Goal: Register for event/course

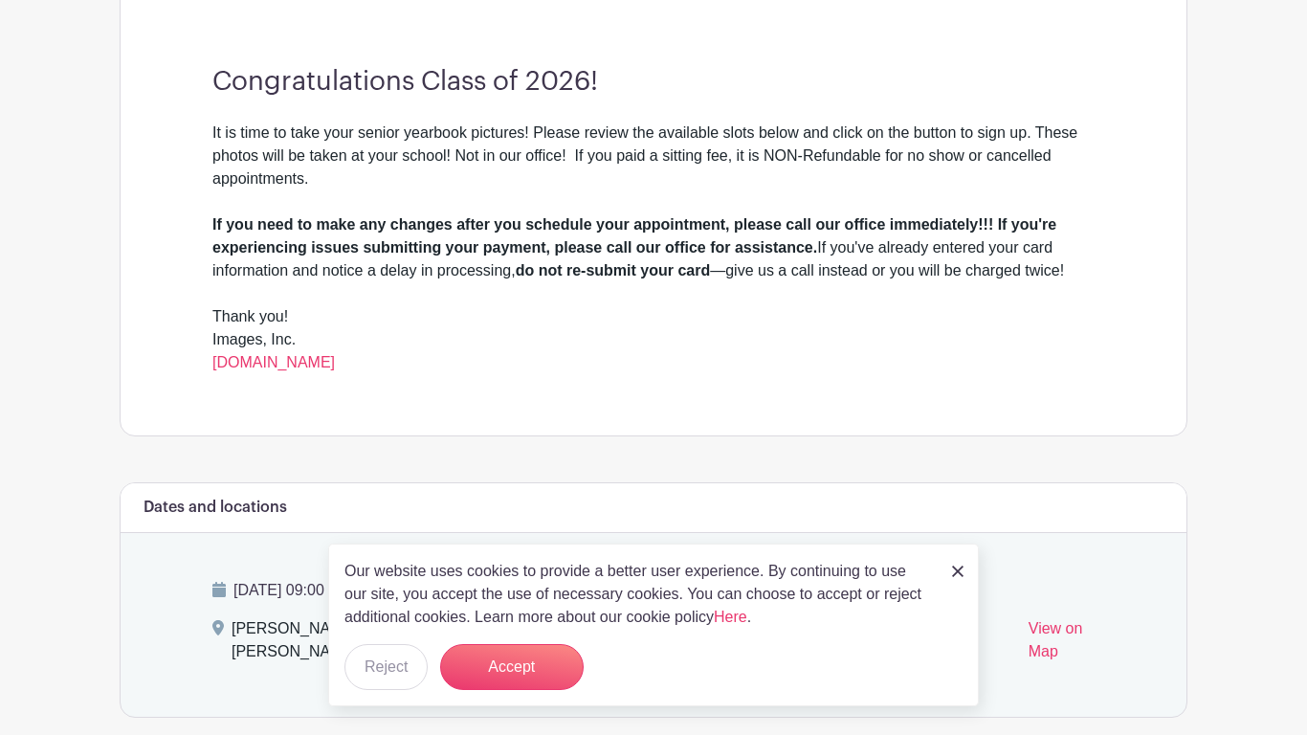
scroll to position [583, 0]
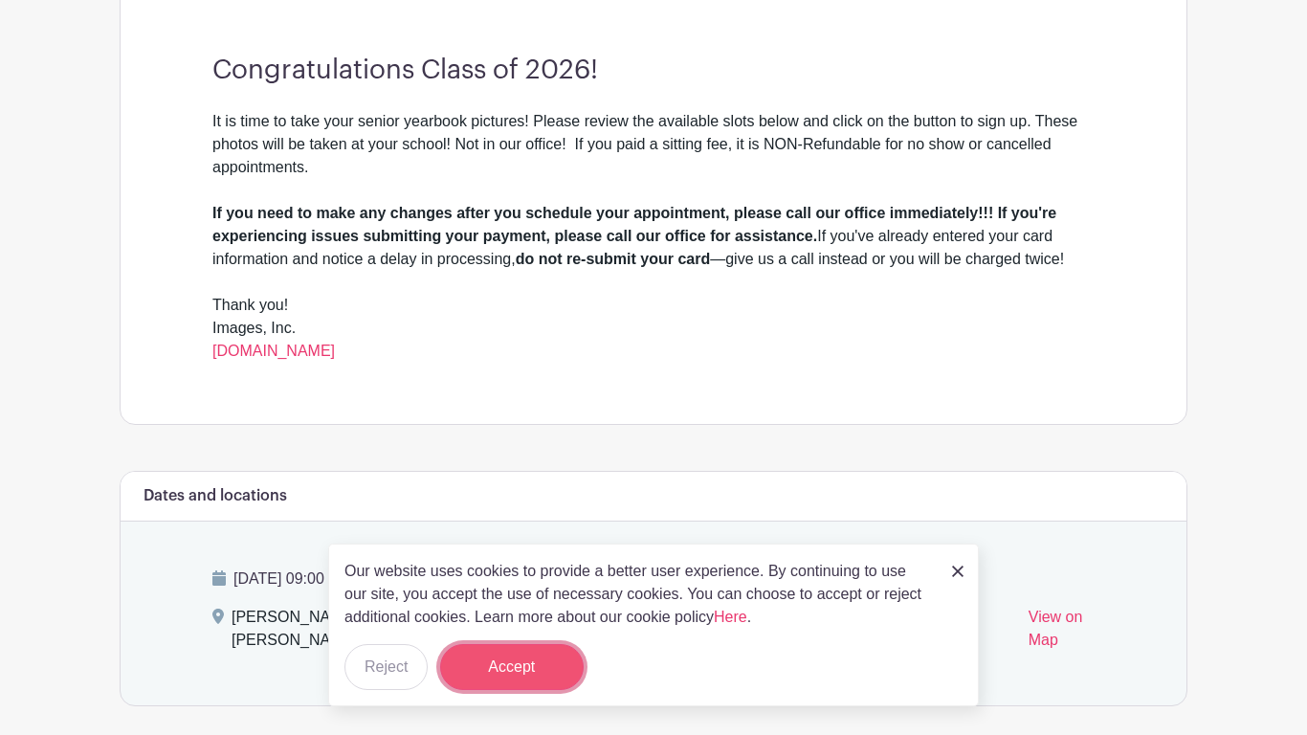
click at [486, 664] on button "Accept" at bounding box center [512, 667] width 144 height 46
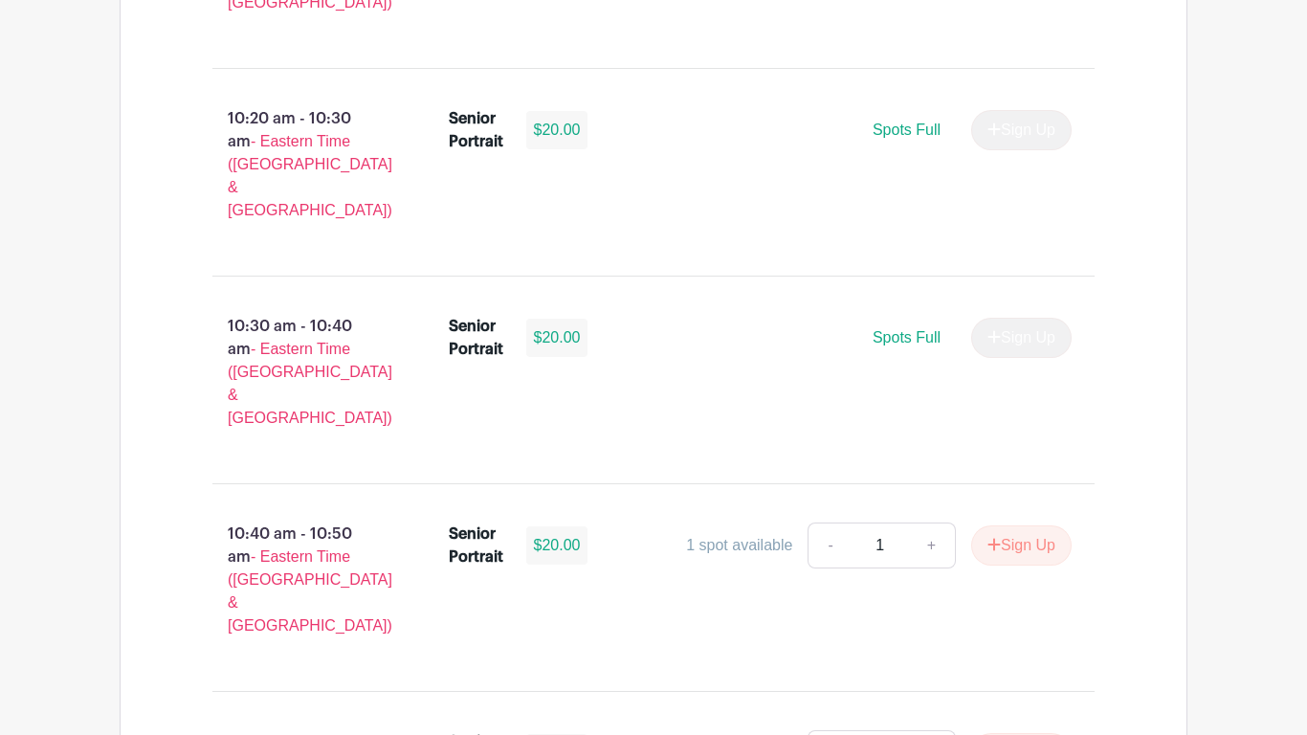
scroll to position [3005, 0]
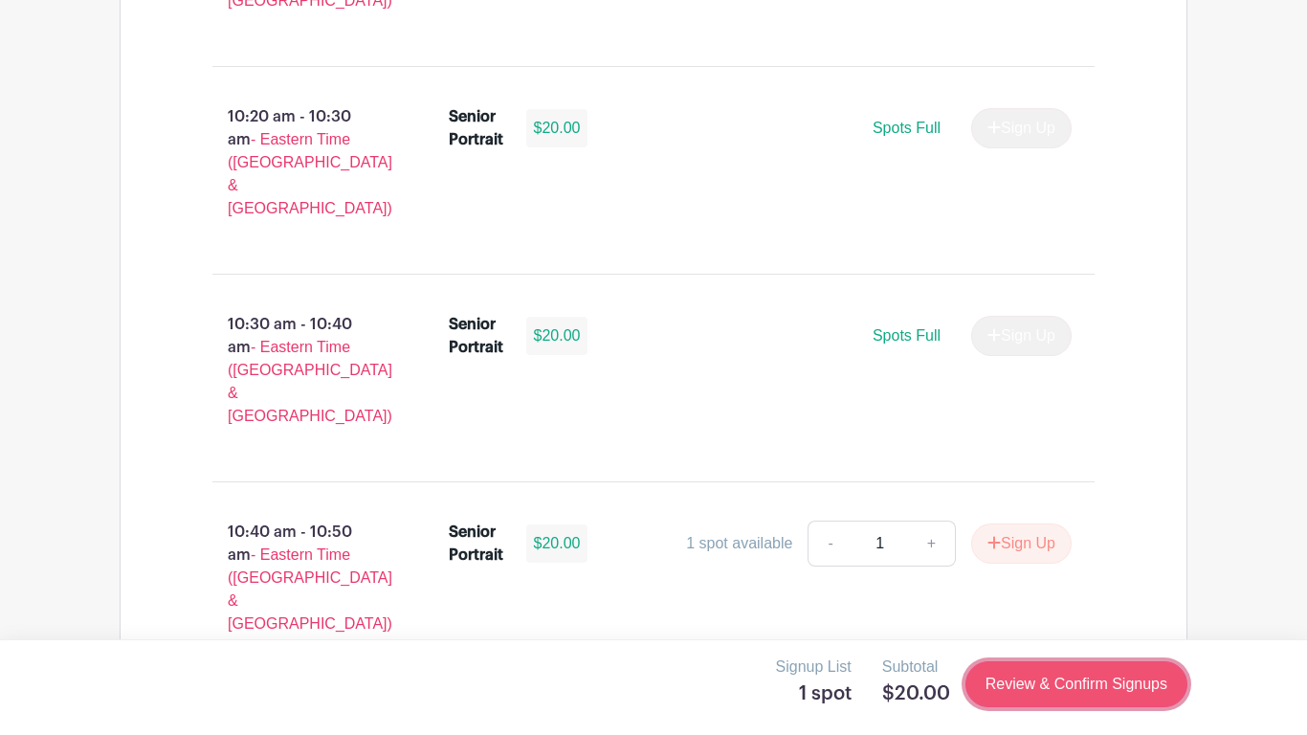
click at [1032, 696] on link "Review & Confirm Signups" at bounding box center [1076, 684] width 222 height 46
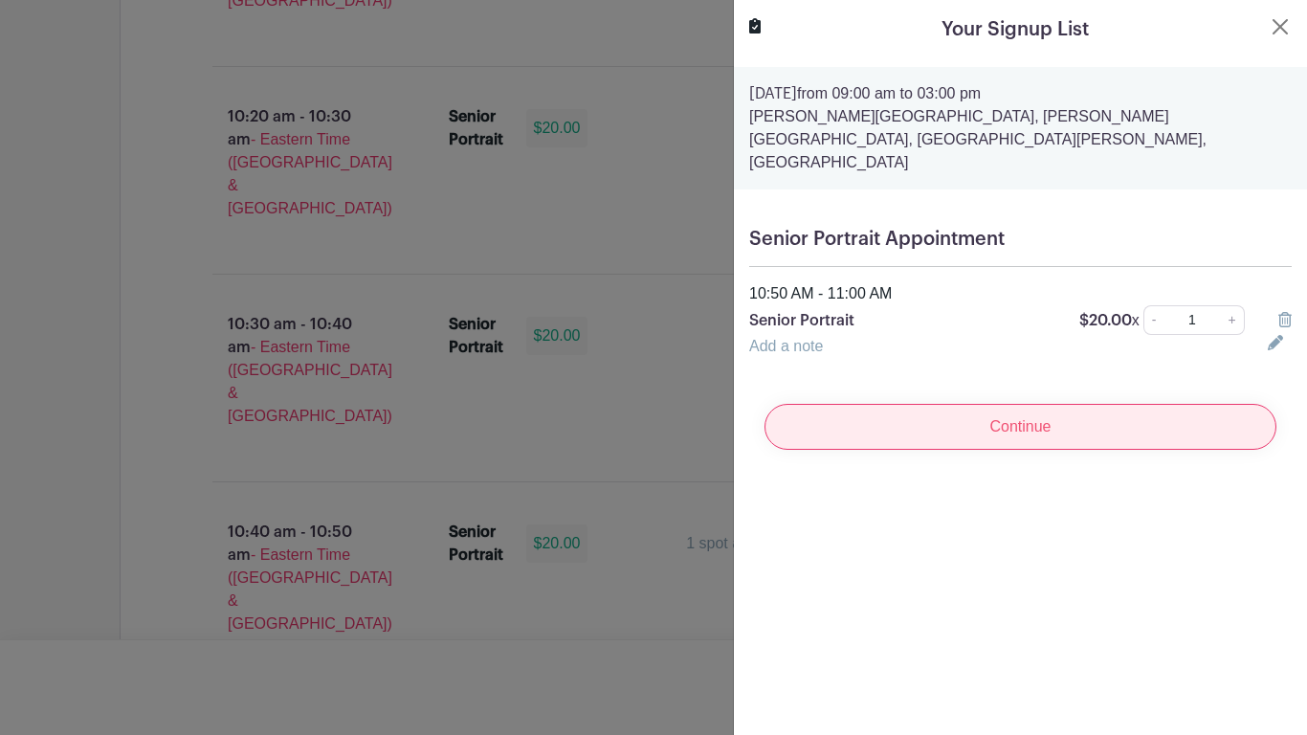
click at [999, 409] on input "Continue" at bounding box center [1020, 427] width 512 height 46
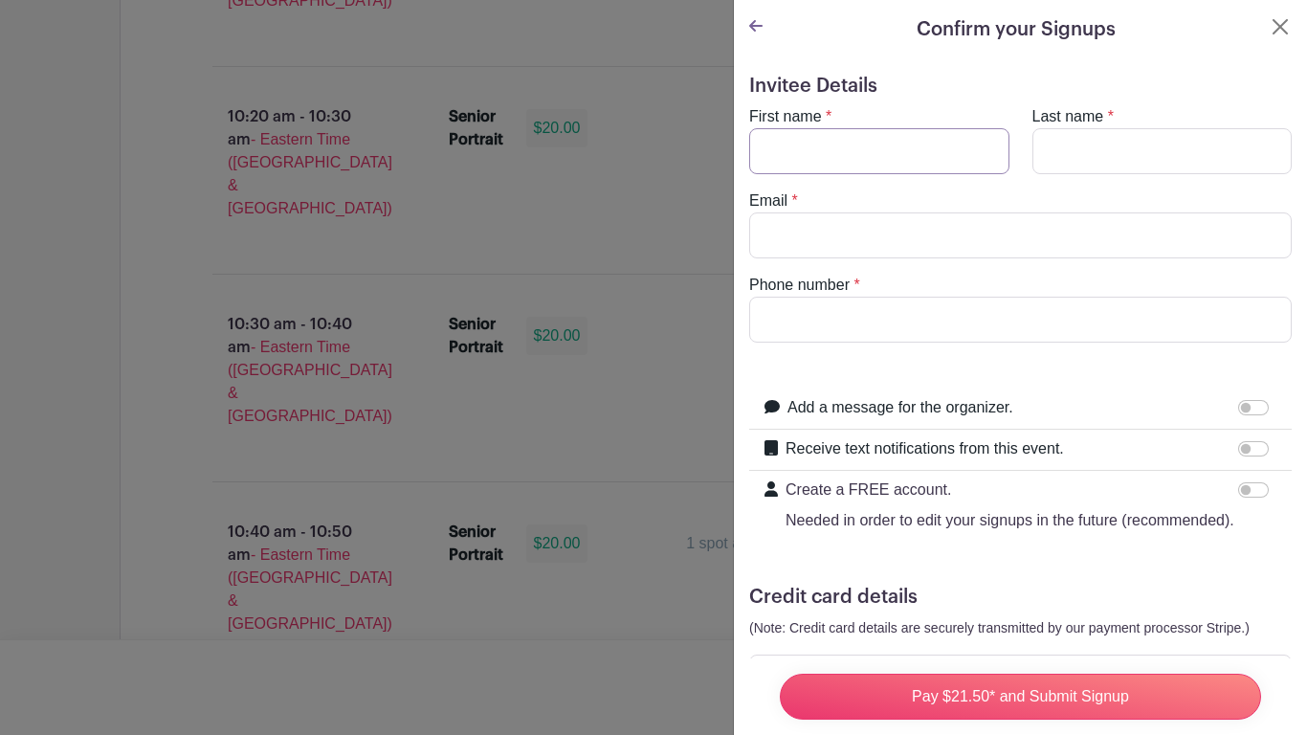
click at [880, 161] on input "First name" at bounding box center [879, 151] width 260 height 46
type input "Alexsandria"
click at [1139, 143] on input "Last name" at bounding box center [1162, 151] width 260 height 46
type input "[PERSON_NAME]"
click at [1056, 235] on input "Email" at bounding box center [1020, 235] width 542 height 46
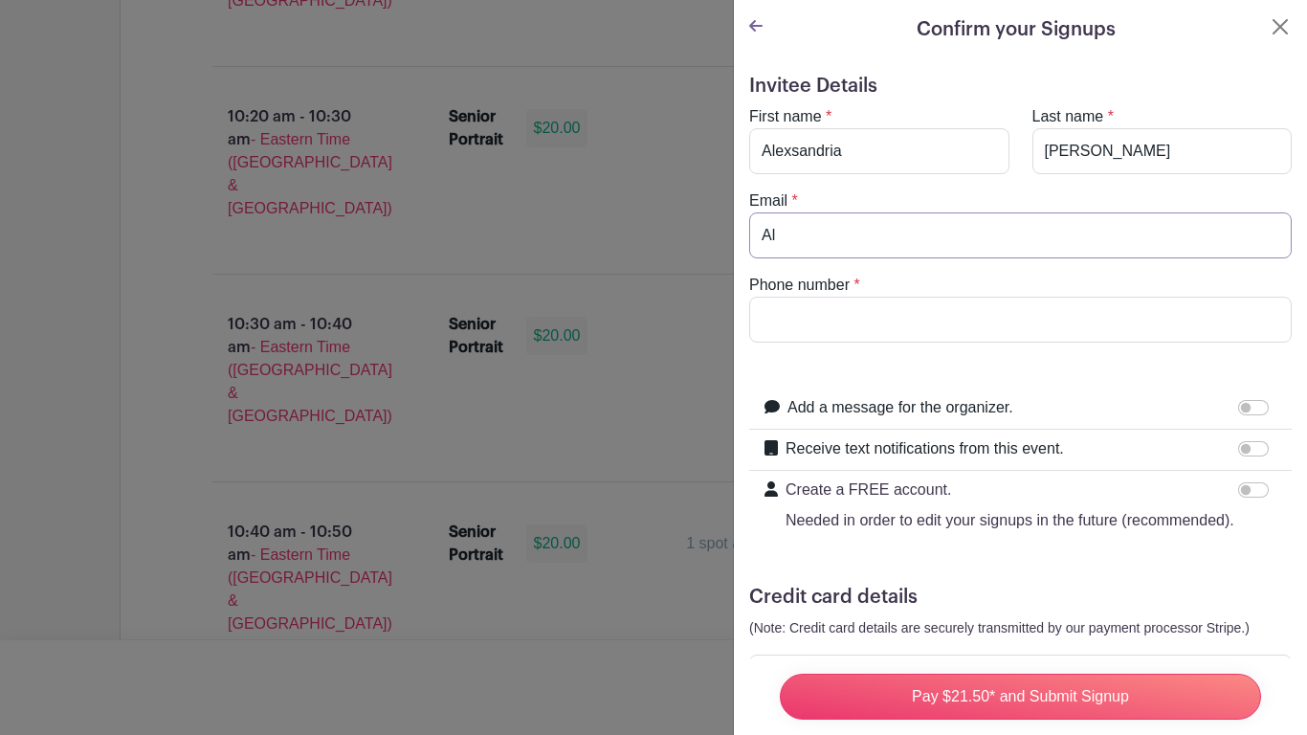
type input "A"
type input "[EMAIL_ADDRESS][DOMAIN_NAME]"
click at [1053, 334] on input "Phone number" at bounding box center [1020, 320] width 542 height 46
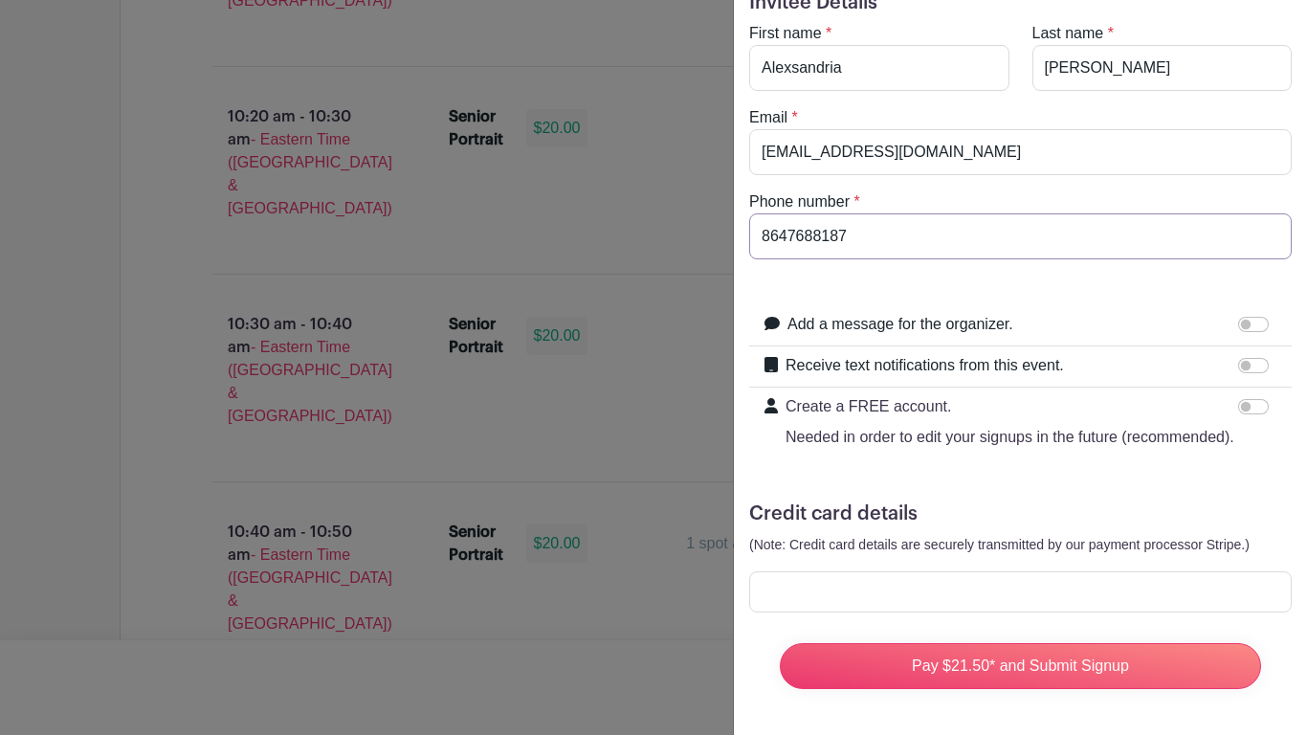
scroll to position [82, 0]
type input "8647688187"
click at [1260, 327] on input "Add a message for the organizer." at bounding box center [1253, 325] width 31 height 15
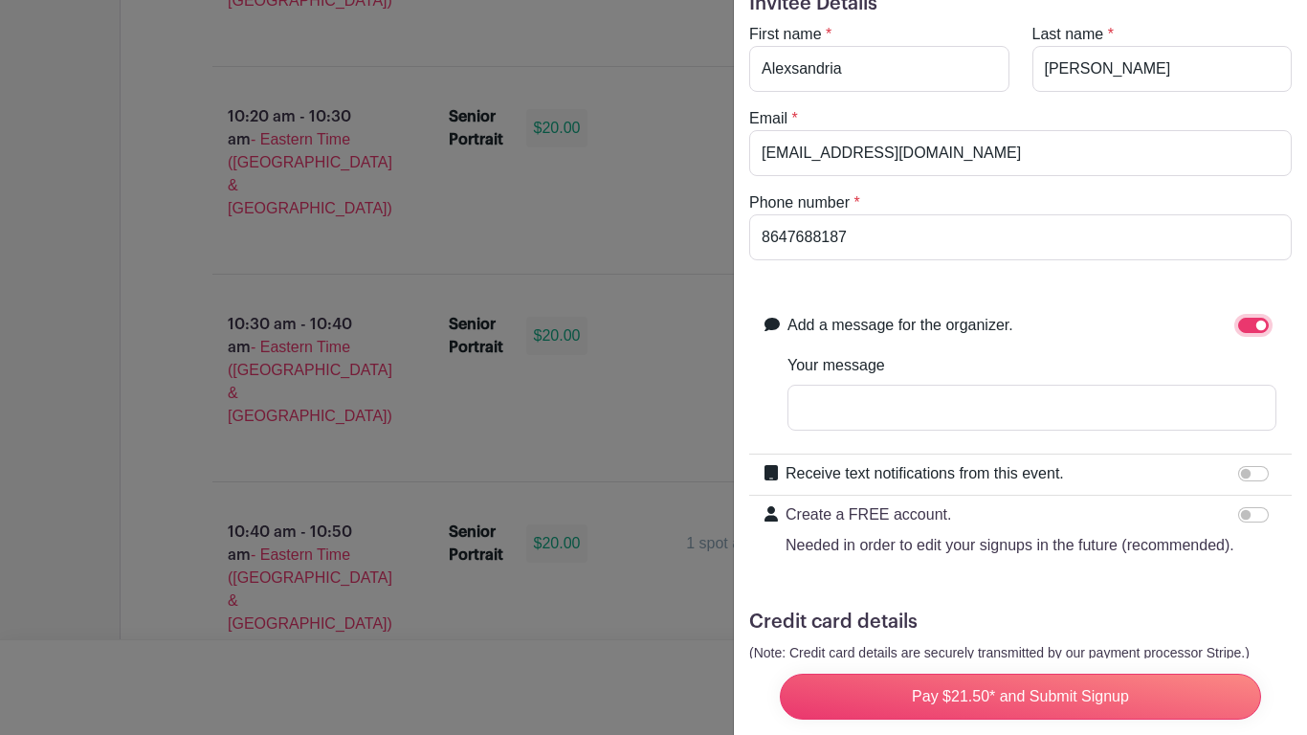
click at [1259, 326] on input "Add a message for the organizer." at bounding box center [1253, 325] width 31 height 15
checkbox input "false"
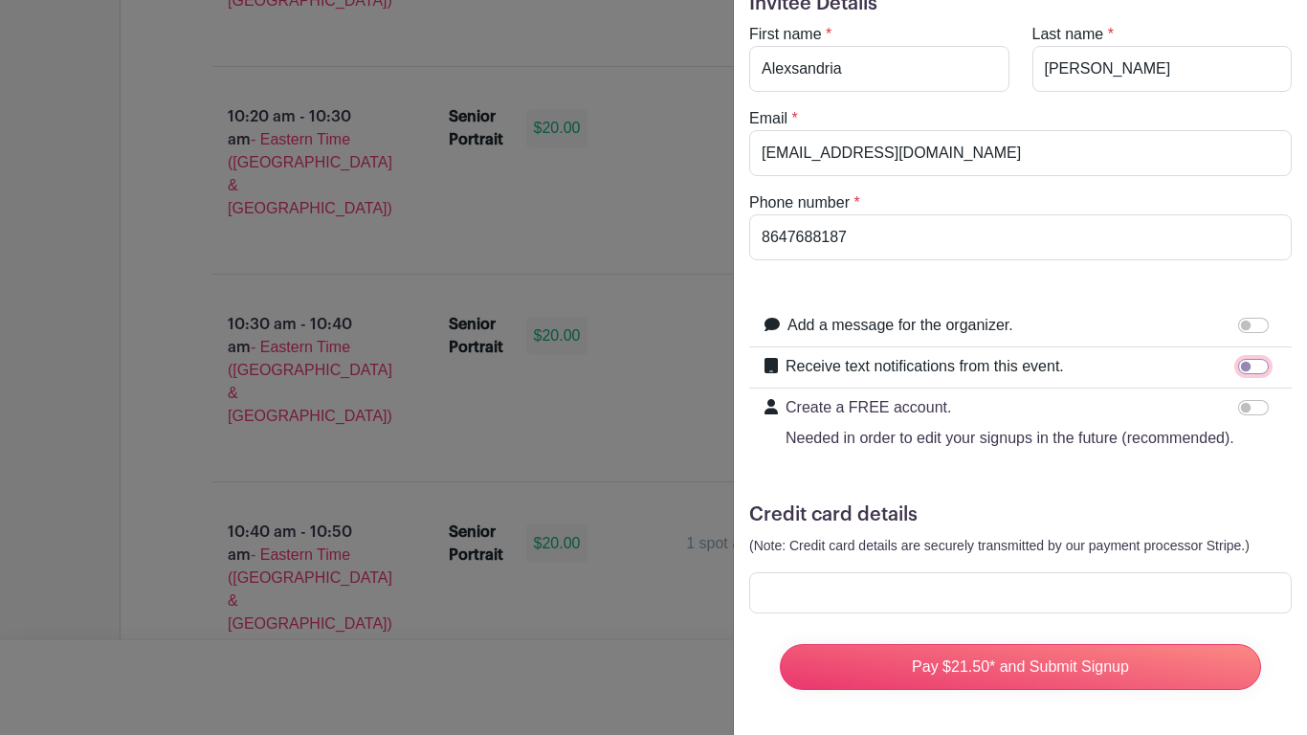
click at [1252, 364] on input "Receive text notifications from this event." at bounding box center [1253, 366] width 31 height 15
checkbox input "true"
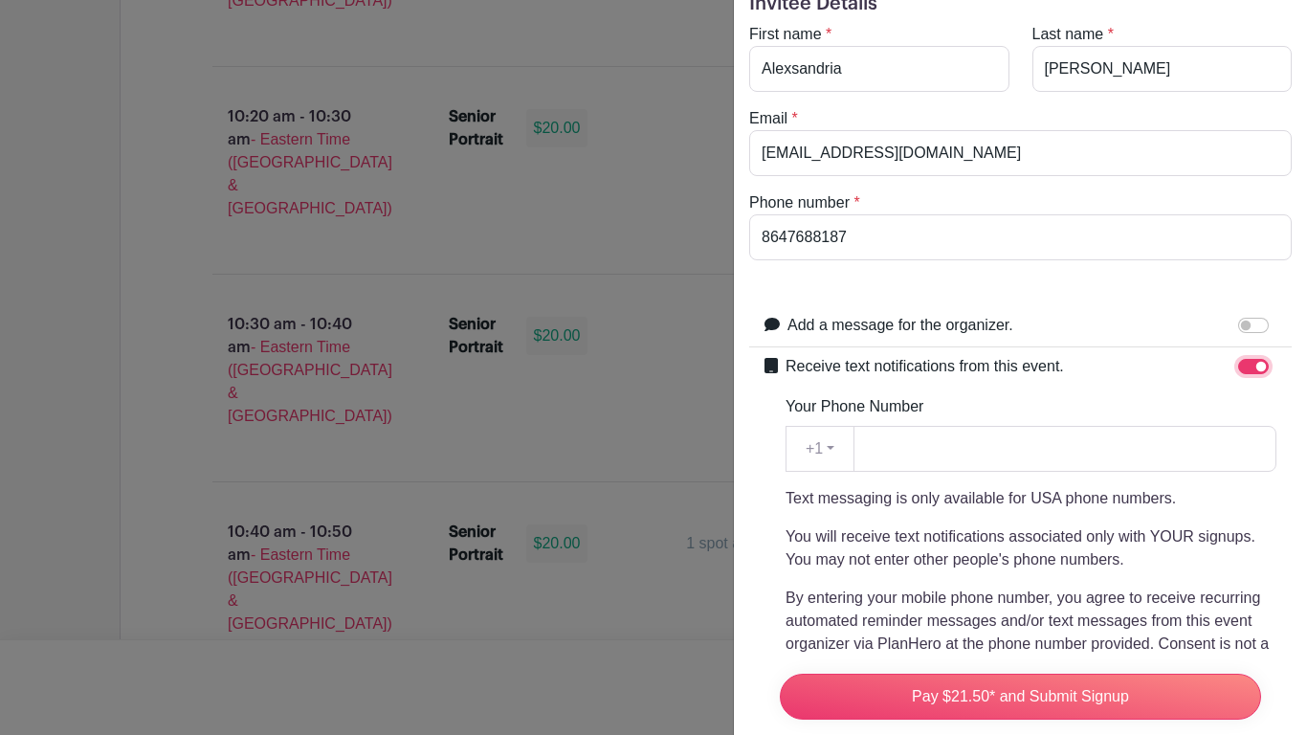
scroll to position [93, 0]
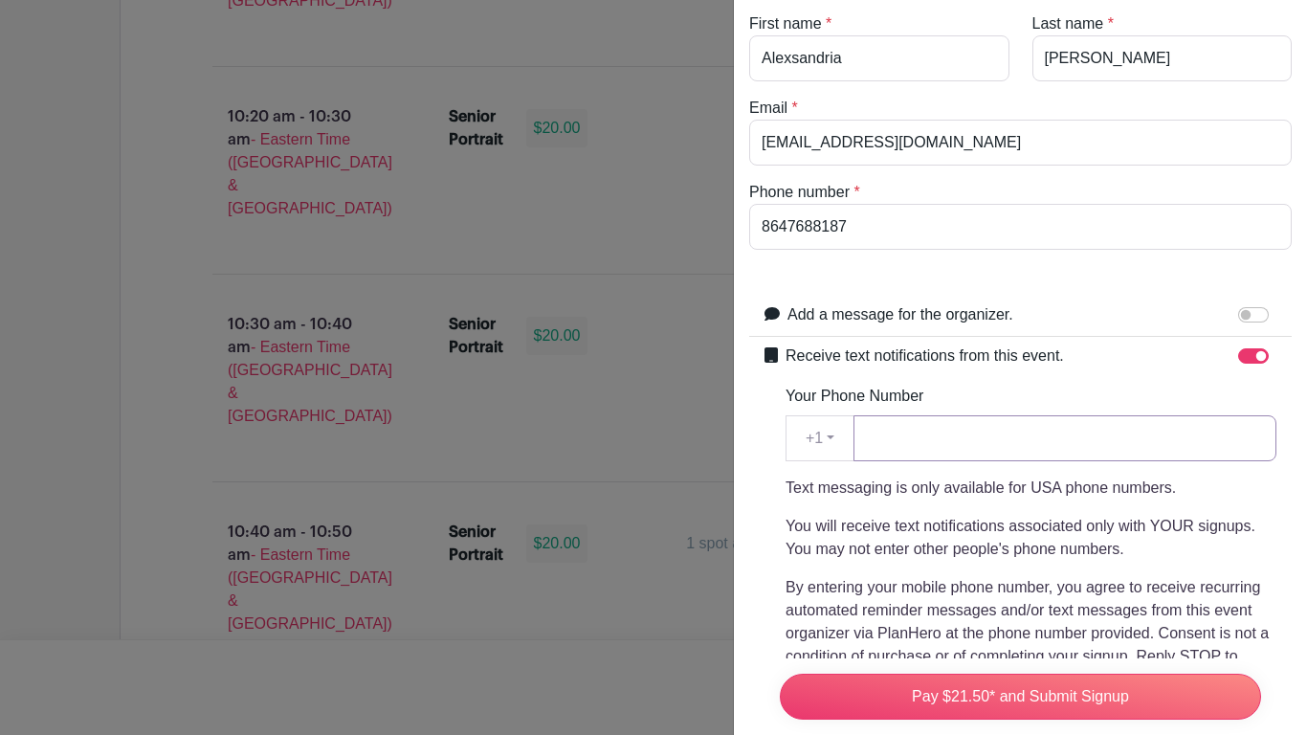
click at [1222, 431] on input "Your Phone Number" at bounding box center [1064, 438] width 423 height 46
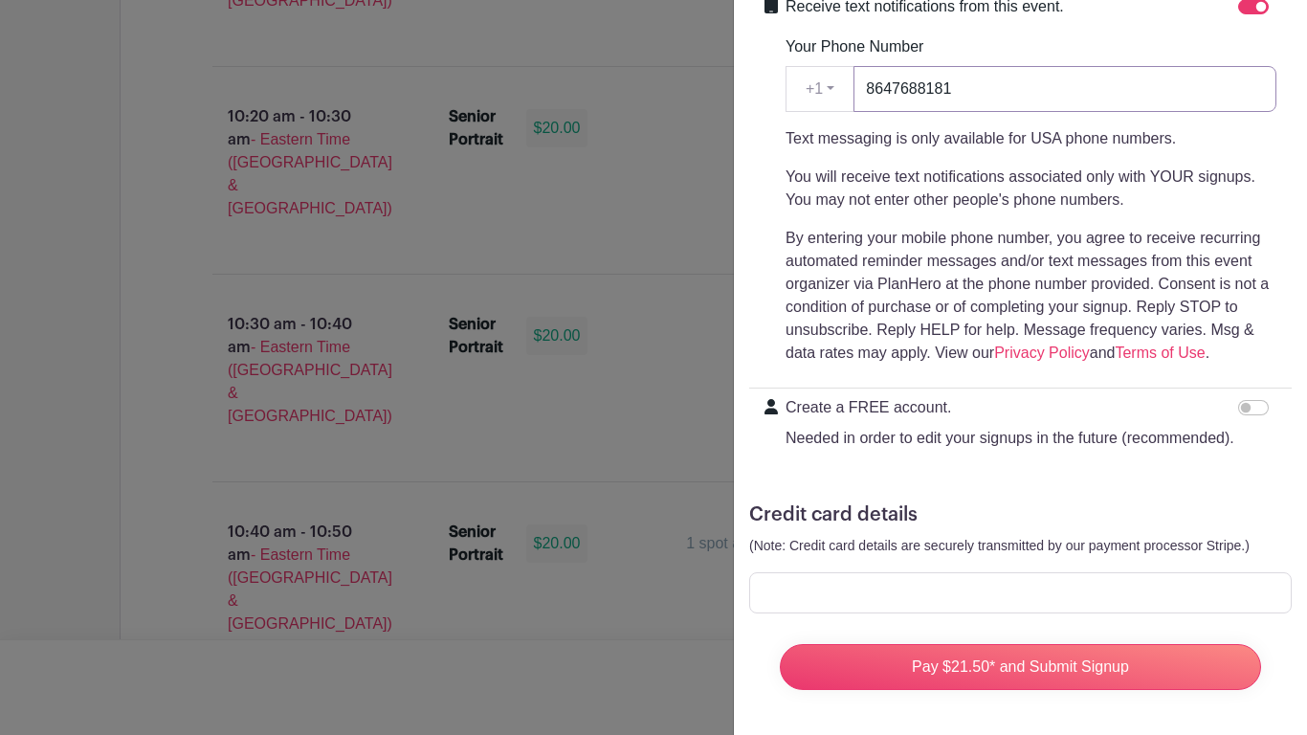
scroll to position [443, 0]
type input "8647688181"
click at [1246, 409] on input "Create a FREE account. Needed in order to edit your signups in the future (reco…" at bounding box center [1253, 406] width 31 height 15
checkbox input "true"
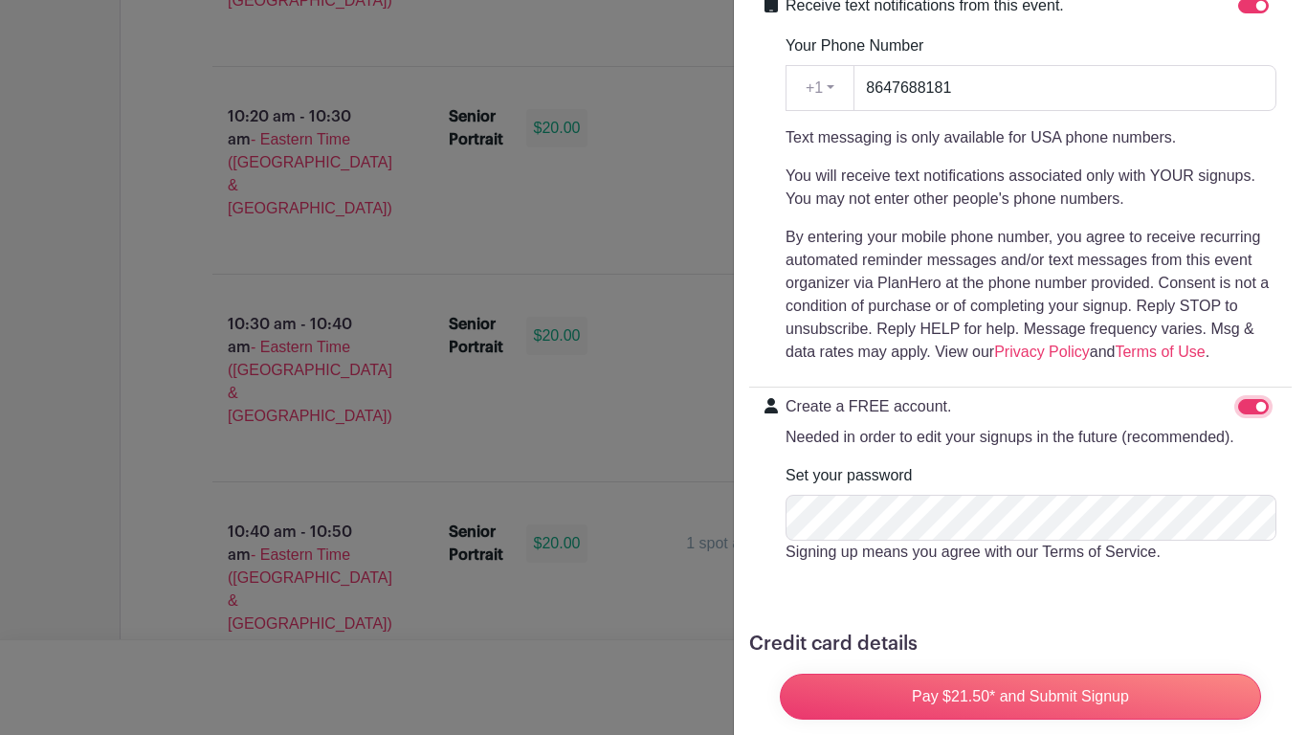
scroll to position [573, 0]
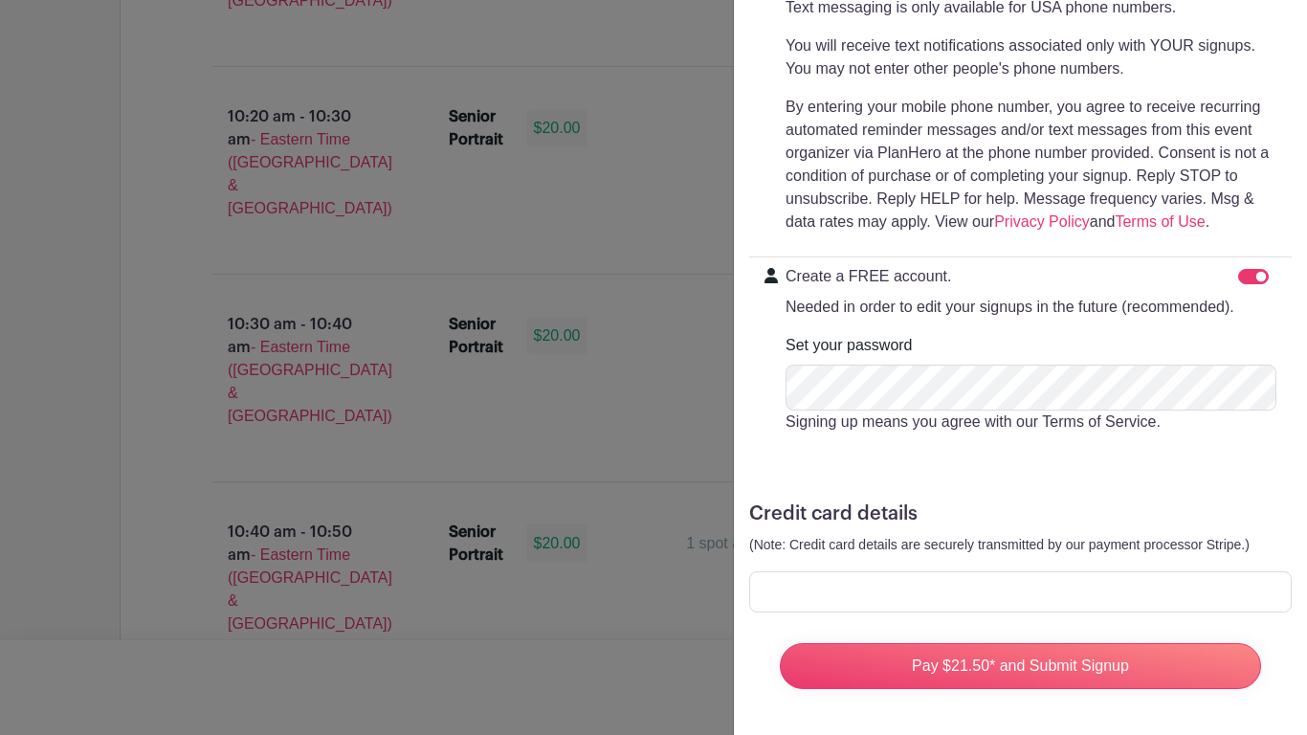
click at [1078, 603] on div at bounding box center [1020, 591] width 542 height 41
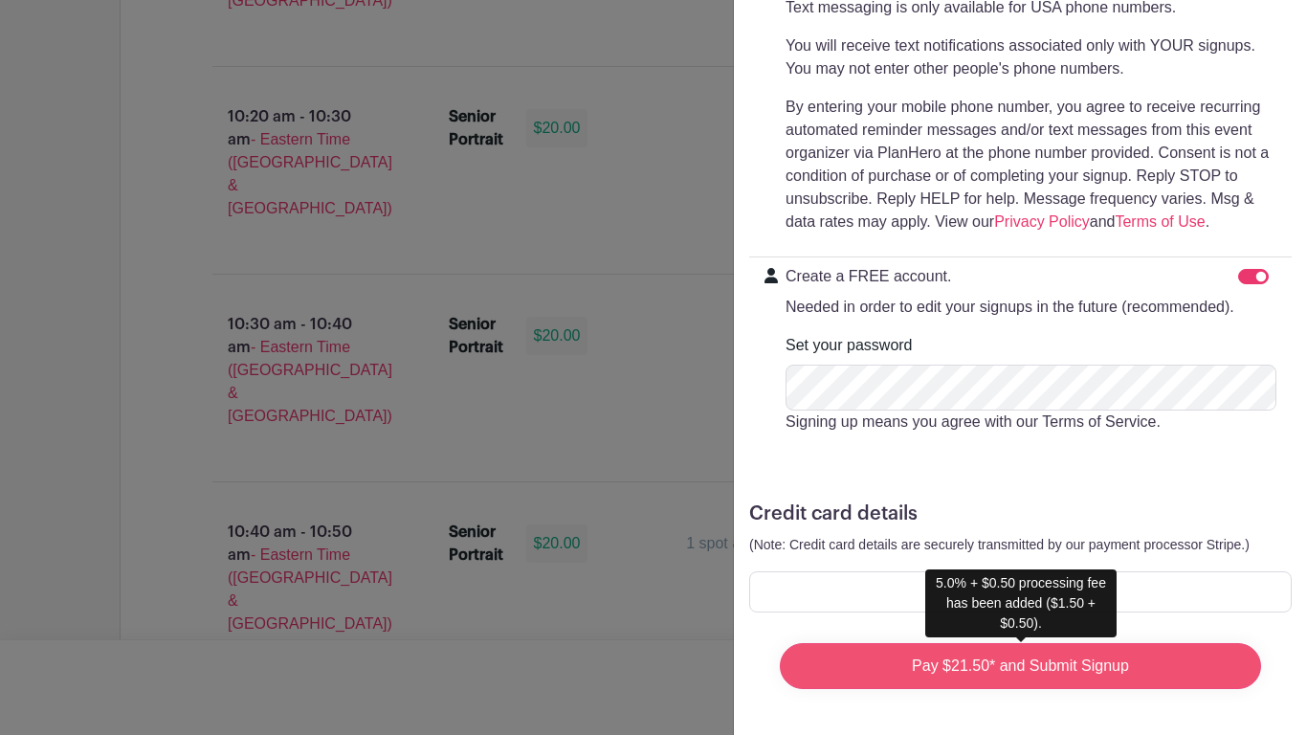
click at [1103, 650] on input "Pay $21.50* and Submit Signup" at bounding box center [1020, 666] width 481 height 46
click at [1197, 666] on input "Pay $21.50* and Submit Signup" at bounding box center [1020, 666] width 481 height 46
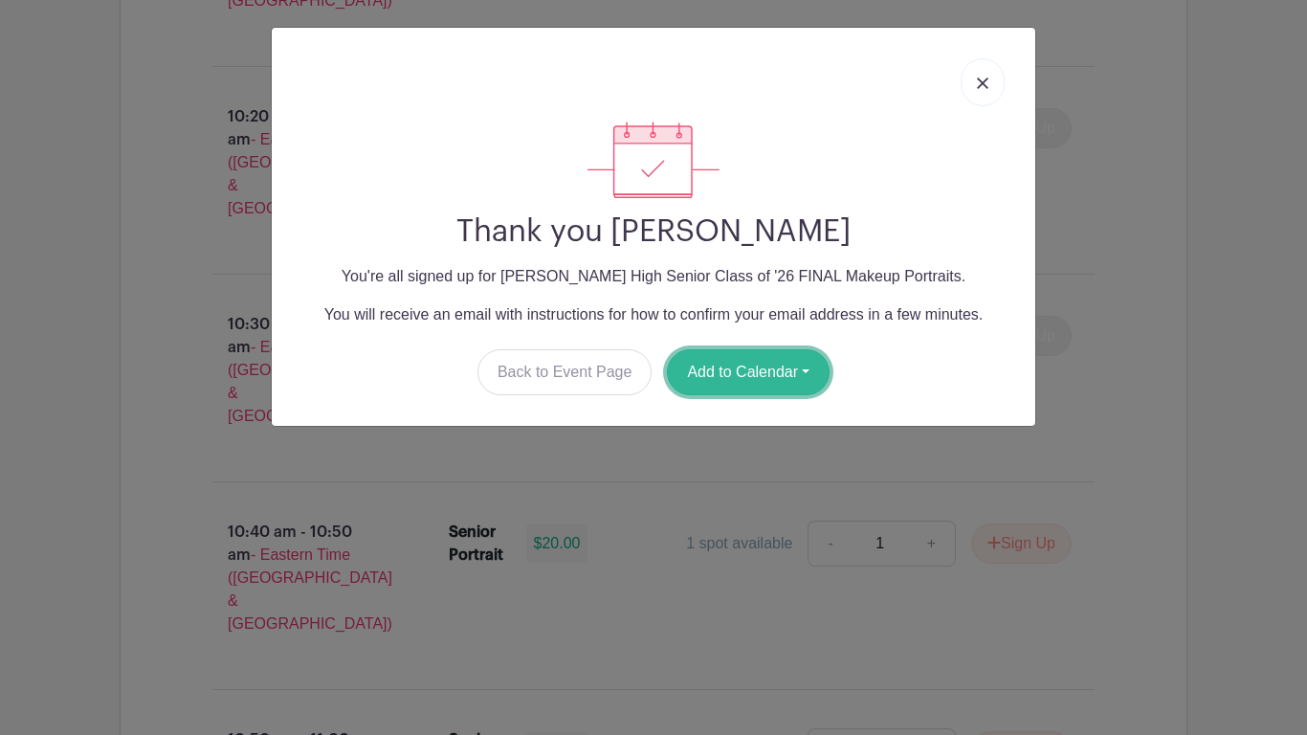
click at [789, 376] on button "Add to Calendar" at bounding box center [748, 372] width 163 height 46
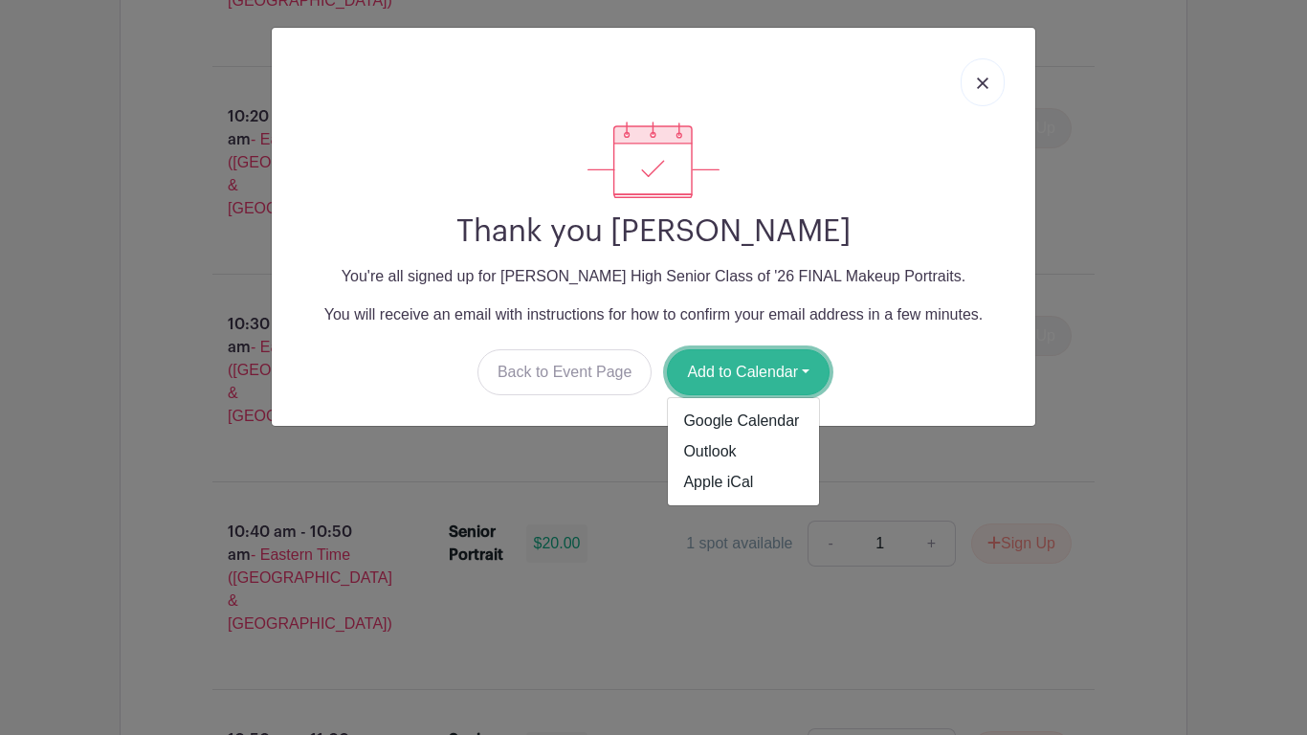
click at [786, 374] on button "Add to Calendar" at bounding box center [748, 372] width 163 height 46
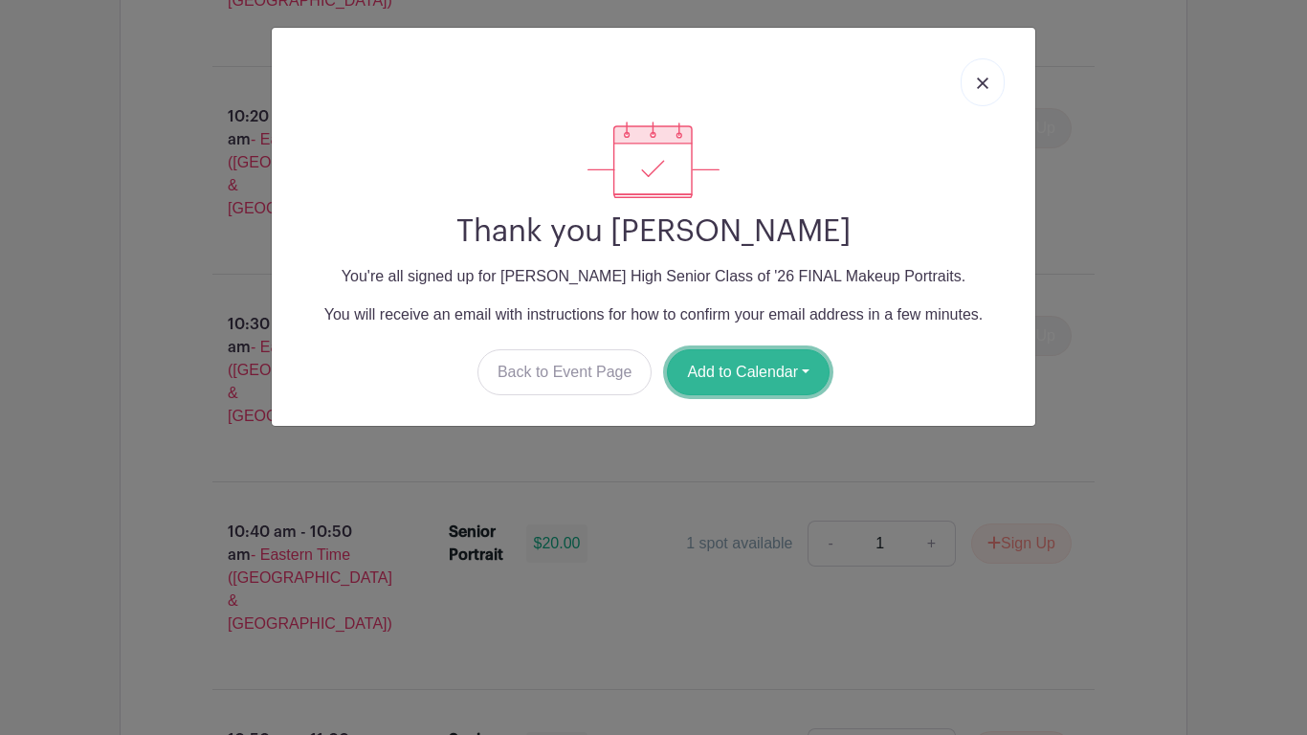
click at [775, 365] on button "Add to Calendar" at bounding box center [748, 372] width 163 height 46
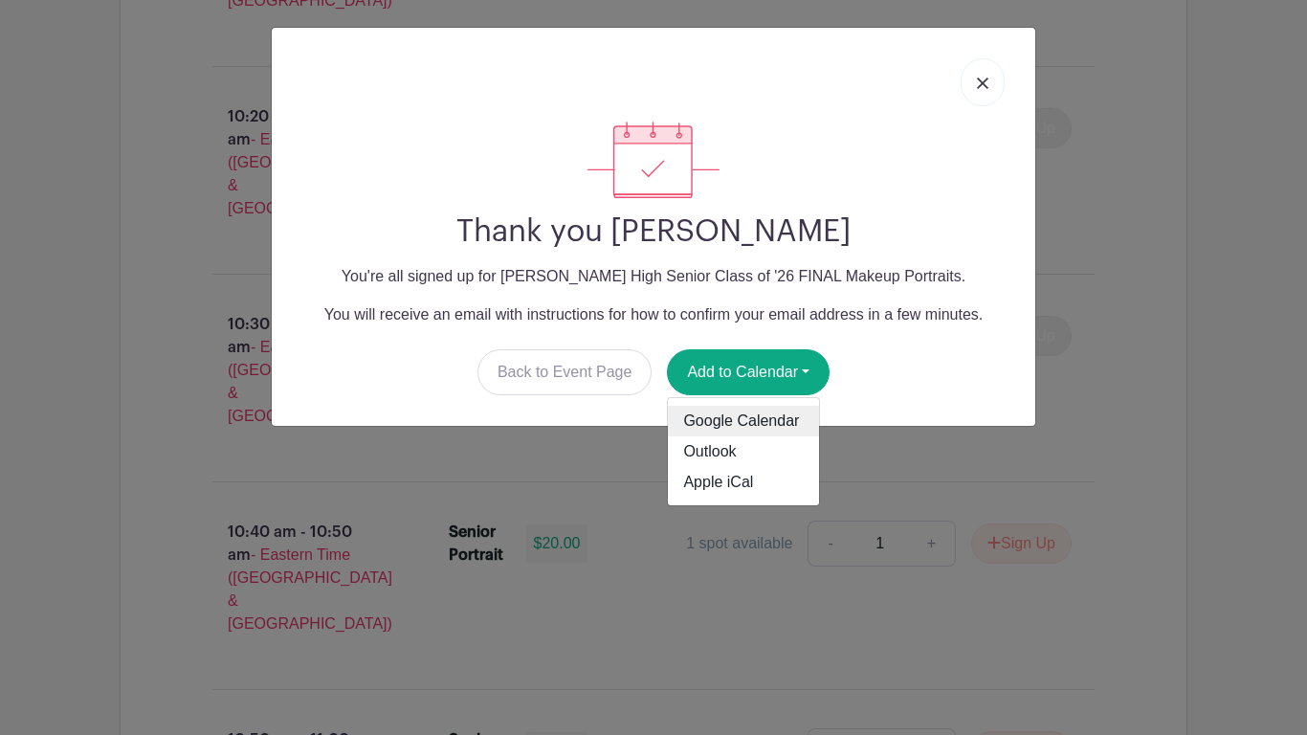
click at [767, 429] on link "Google Calendar" at bounding box center [743, 421] width 151 height 31
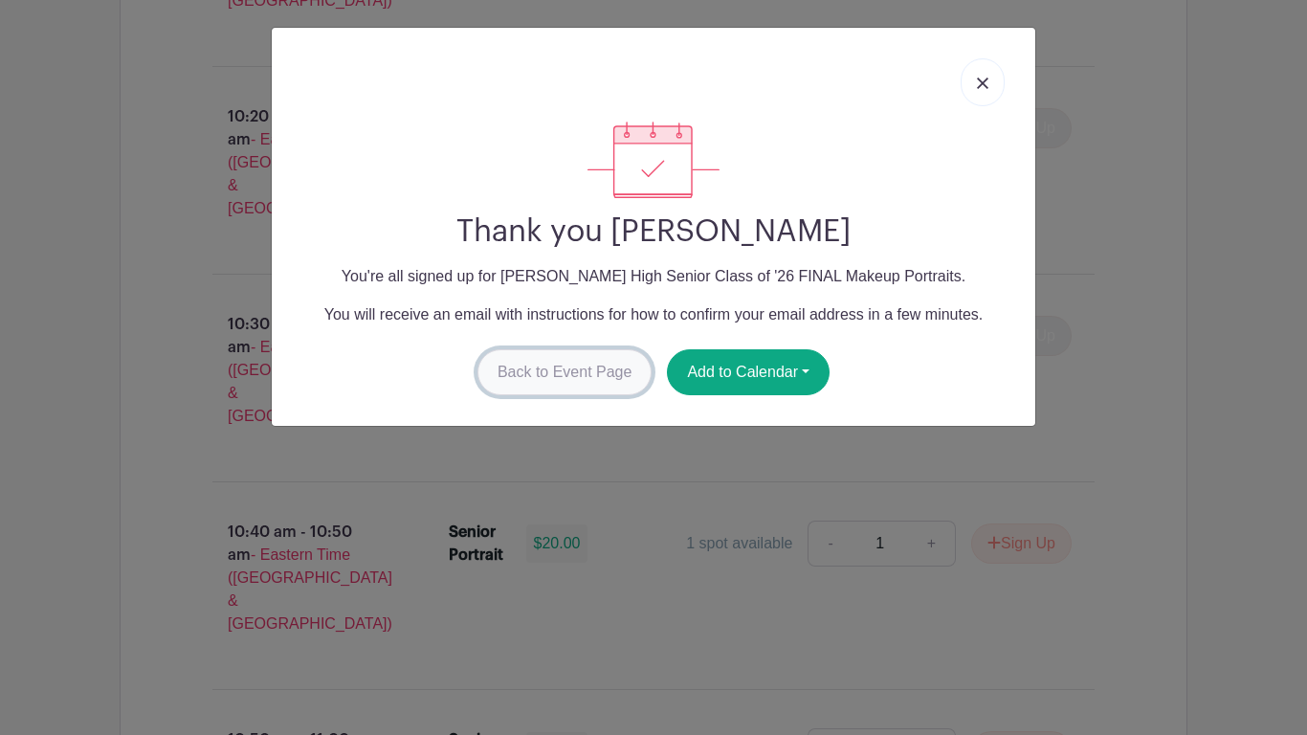
click at [595, 365] on link "Back to Event Page" at bounding box center [564, 372] width 175 height 46
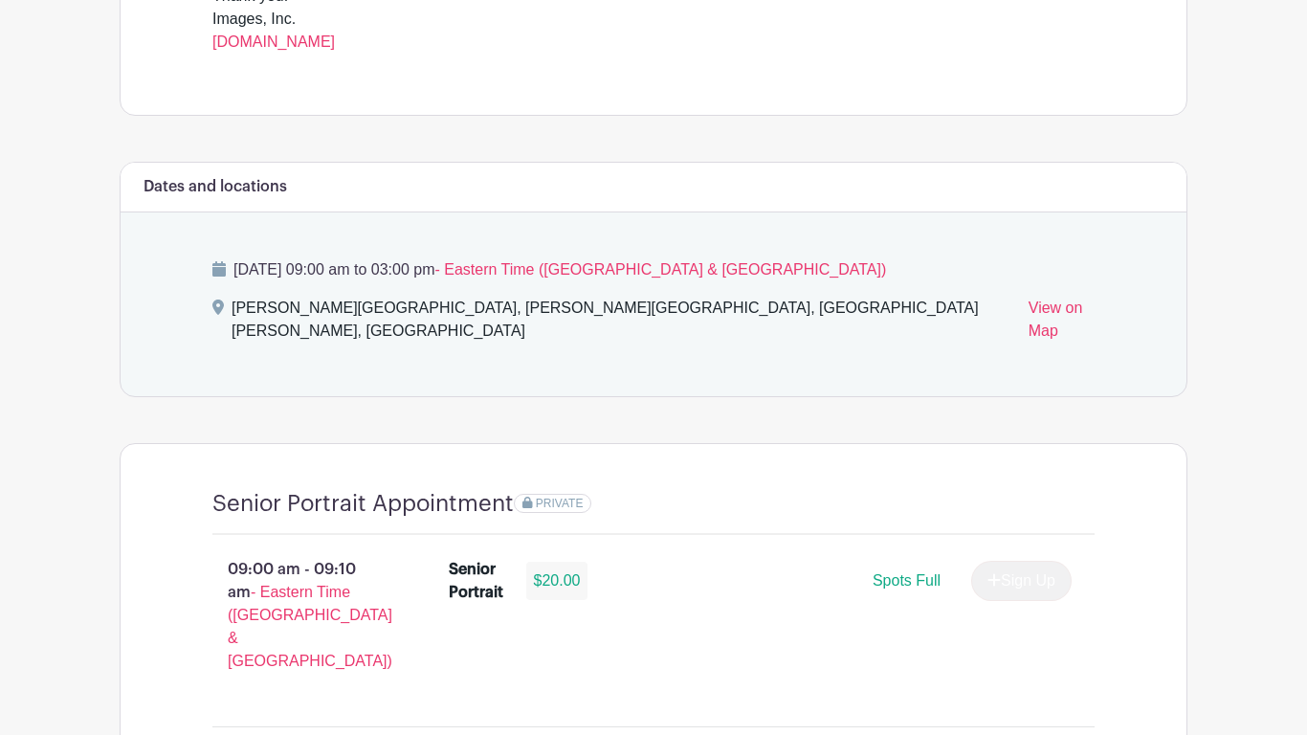
scroll to position [893, 0]
